Goal: Task Accomplishment & Management: Complete application form

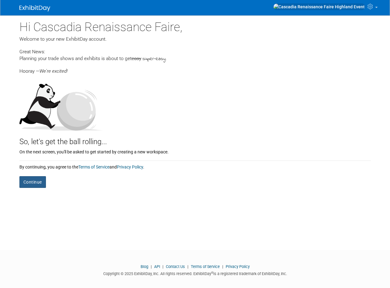
drag, startPoint x: 37, startPoint y: 183, endPoint x: 46, endPoint y: 183, distance: 9.3
click at [37, 183] on button "Continue" at bounding box center [32, 182] width 27 height 12
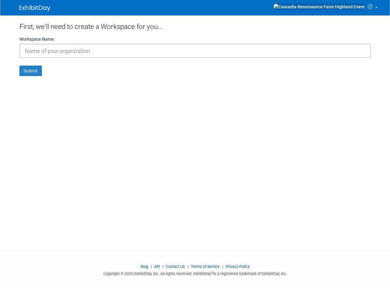
click at [61, 50] on input "text" at bounding box center [194, 51] width 351 height 14
type input "Cascadia Renaissance Faire"
click at [35, 75] on button "Submit" at bounding box center [30, 71] width 22 height 10
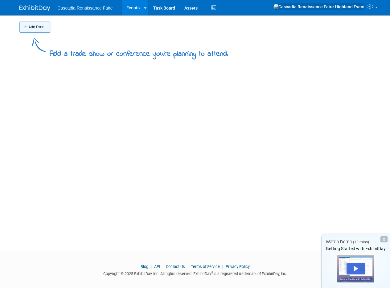
click at [36, 27] on button "Add Event" at bounding box center [34, 27] width 31 height 11
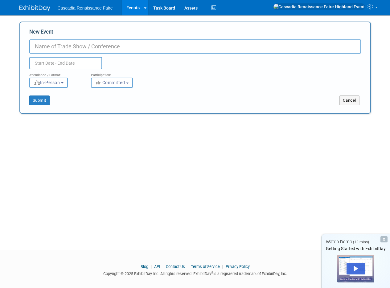
click at [72, 43] on input "New Event" at bounding box center [195, 46] width 332 height 14
type input "Cascadia Renaissance Faire"
click at [63, 63] on input "text" at bounding box center [65, 63] width 73 height 12
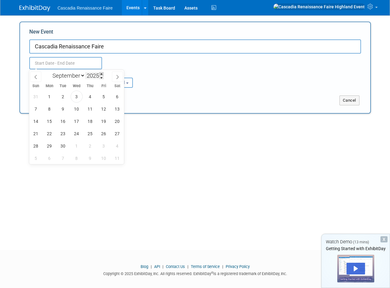
click at [103, 74] on span at bounding box center [101, 74] width 4 height 4
type input "2026"
click at [111, 96] on span "5" at bounding box center [117, 97] width 12 height 12
click at [36, 108] on span "6" at bounding box center [36, 109] width 12 height 12
type input "Sep 5, 2026 to Sep 6, 2026"
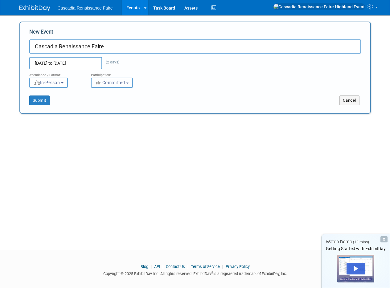
click at [125, 83] on span "Committed" at bounding box center [110, 82] width 30 height 5
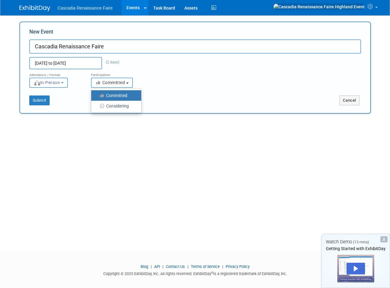
click at [125, 83] on span "Committed" at bounding box center [110, 82] width 30 height 5
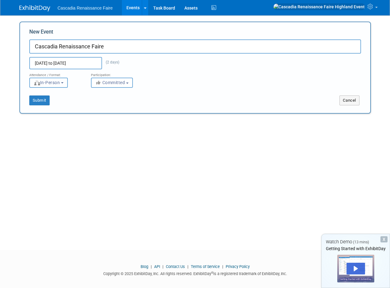
click at [66, 84] on button "In-Person" at bounding box center [48, 83] width 39 height 10
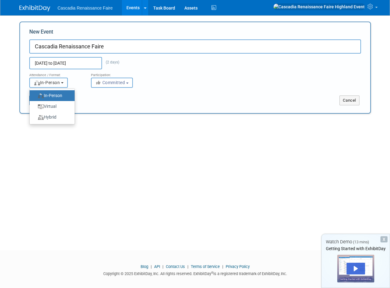
click at [66, 84] on button "In-Person" at bounding box center [48, 83] width 39 height 10
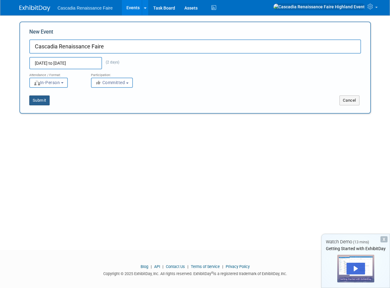
click at [41, 101] on button "Submit" at bounding box center [39, 101] width 20 height 10
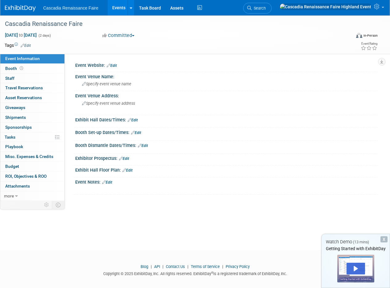
click at [115, 65] on link "Edit" at bounding box center [112, 65] width 10 height 4
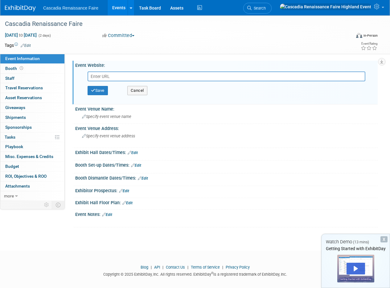
click at [112, 78] on input "text" at bounding box center [227, 76] width 278 height 10
type input "www.cascadiarenfaire.com"
click at [101, 89] on button "Save" at bounding box center [98, 90] width 20 height 9
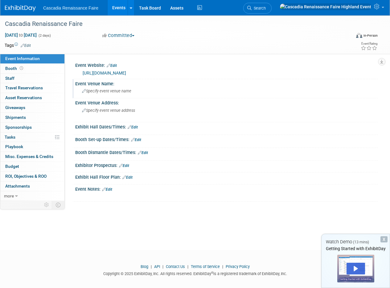
click at [82, 90] on icon at bounding box center [84, 91] width 4 height 4
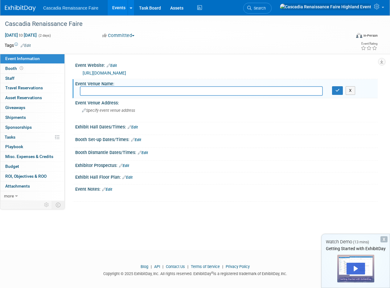
click at [99, 91] on input "text" at bounding box center [201, 91] width 243 height 10
type input "Cowlitz River Rentals"
click at [339, 91] on icon "button" at bounding box center [337, 90] width 4 height 4
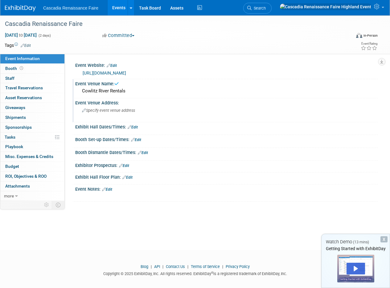
click at [84, 110] on icon at bounding box center [84, 111] width 4 height 4
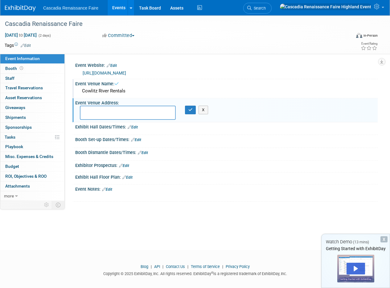
click at [91, 113] on textarea at bounding box center [128, 113] width 96 height 14
type textarea "Mile Post 114.5 Hwy 12 Randle, WA 98377"
click at [189, 112] on button "button" at bounding box center [190, 110] width 11 height 9
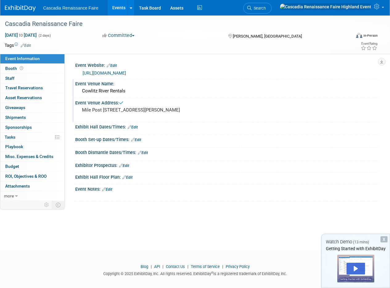
click at [129, 127] on icon at bounding box center [130, 127] width 4 height 4
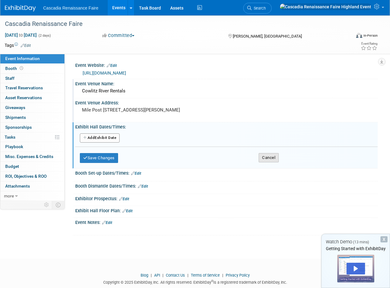
click at [269, 158] on button "Cancel" at bounding box center [269, 157] width 20 height 9
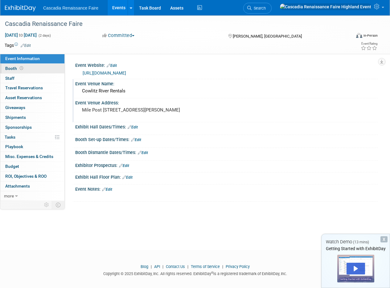
click at [29, 67] on link "Booth" at bounding box center [32, 69] width 64 height 10
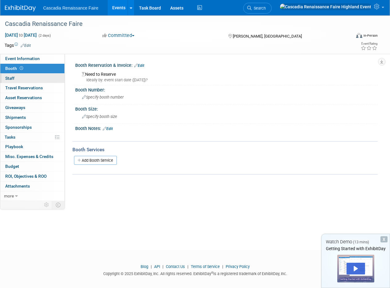
click at [31, 80] on link "0 Staff 0" at bounding box center [32, 79] width 64 height 10
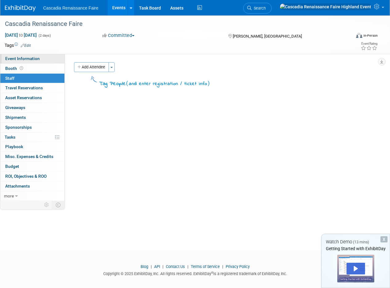
click at [31, 59] on span "Event Information" at bounding box center [22, 58] width 35 height 5
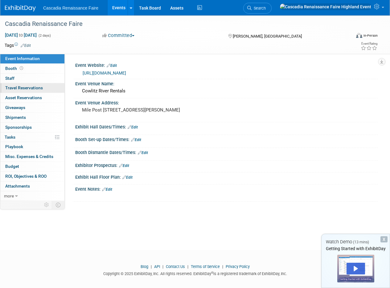
click at [27, 89] on span "Travel Reservations 0" at bounding box center [24, 87] width 38 height 5
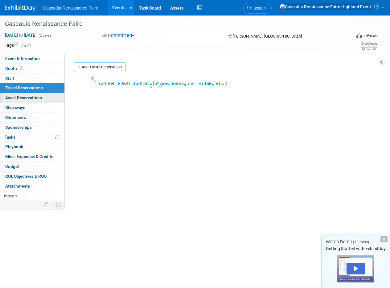
click at [29, 97] on span "Asset Reservations 0" at bounding box center [23, 97] width 37 height 5
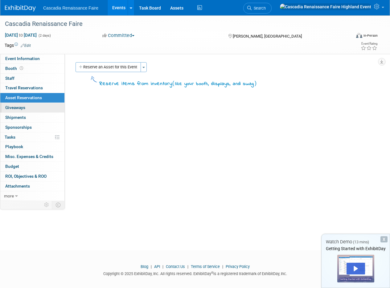
click at [28, 107] on link "0 Giveaways 0" at bounding box center [32, 108] width 64 height 10
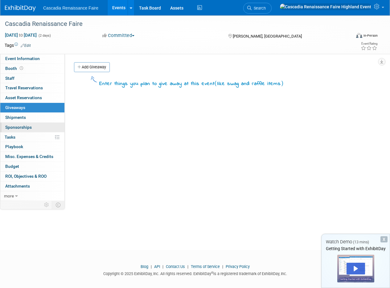
drag, startPoint x: 27, startPoint y: 116, endPoint x: 29, endPoint y: 124, distance: 8.2
click at [27, 116] on link "0 Shipments 0" at bounding box center [32, 118] width 64 height 10
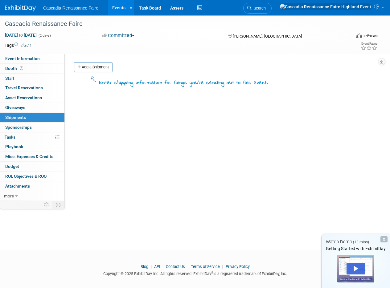
click at [29, 129] on span "Sponsorships 0" at bounding box center [18, 127] width 27 height 5
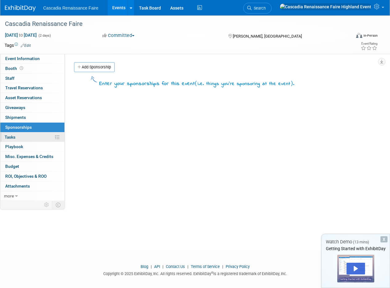
click at [25, 139] on link "0% Tasks 0%" at bounding box center [32, 138] width 64 height 10
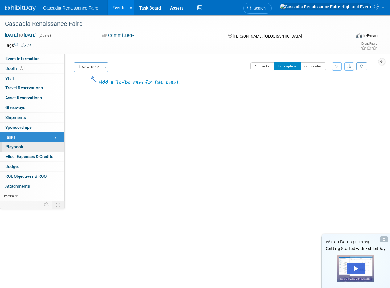
click at [24, 145] on link "0 Playbook 0" at bounding box center [32, 147] width 64 height 10
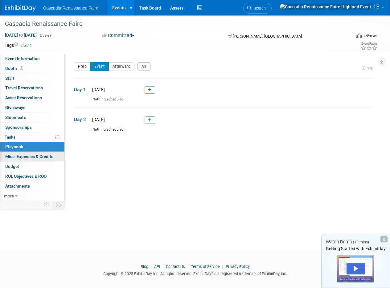
click at [27, 153] on link "0 Misc. Expenses & Credits 0" at bounding box center [32, 157] width 64 height 10
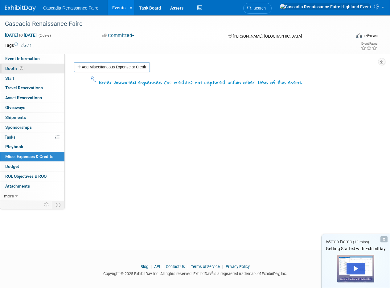
click at [35, 70] on link "Booth" at bounding box center [32, 69] width 64 height 10
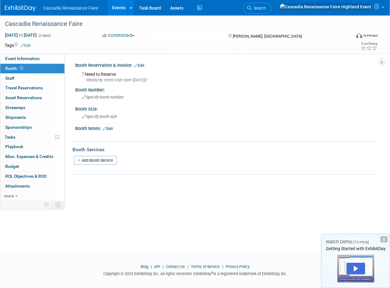
click at [140, 204] on div "Cascadia Renaissance Faire Sep 5, 2026 to Sep 6, 2026 (2 days) Sep 5, 2026 to S…" at bounding box center [195, 127] width 390 height 224
